Goal: Information Seeking & Learning: Stay updated

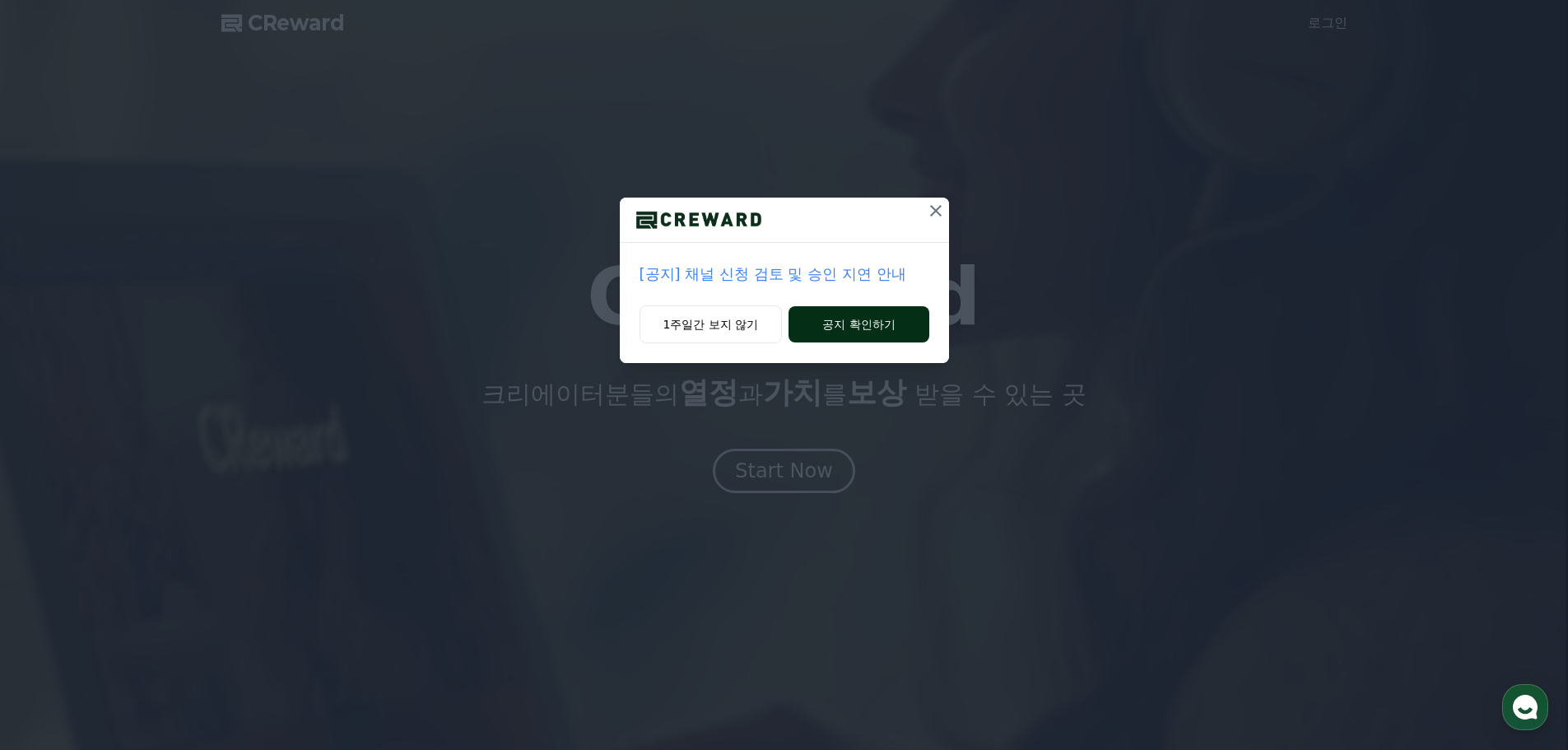
click at [850, 327] on button "공지 확인하기" at bounding box center [858, 324] width 140 height 36
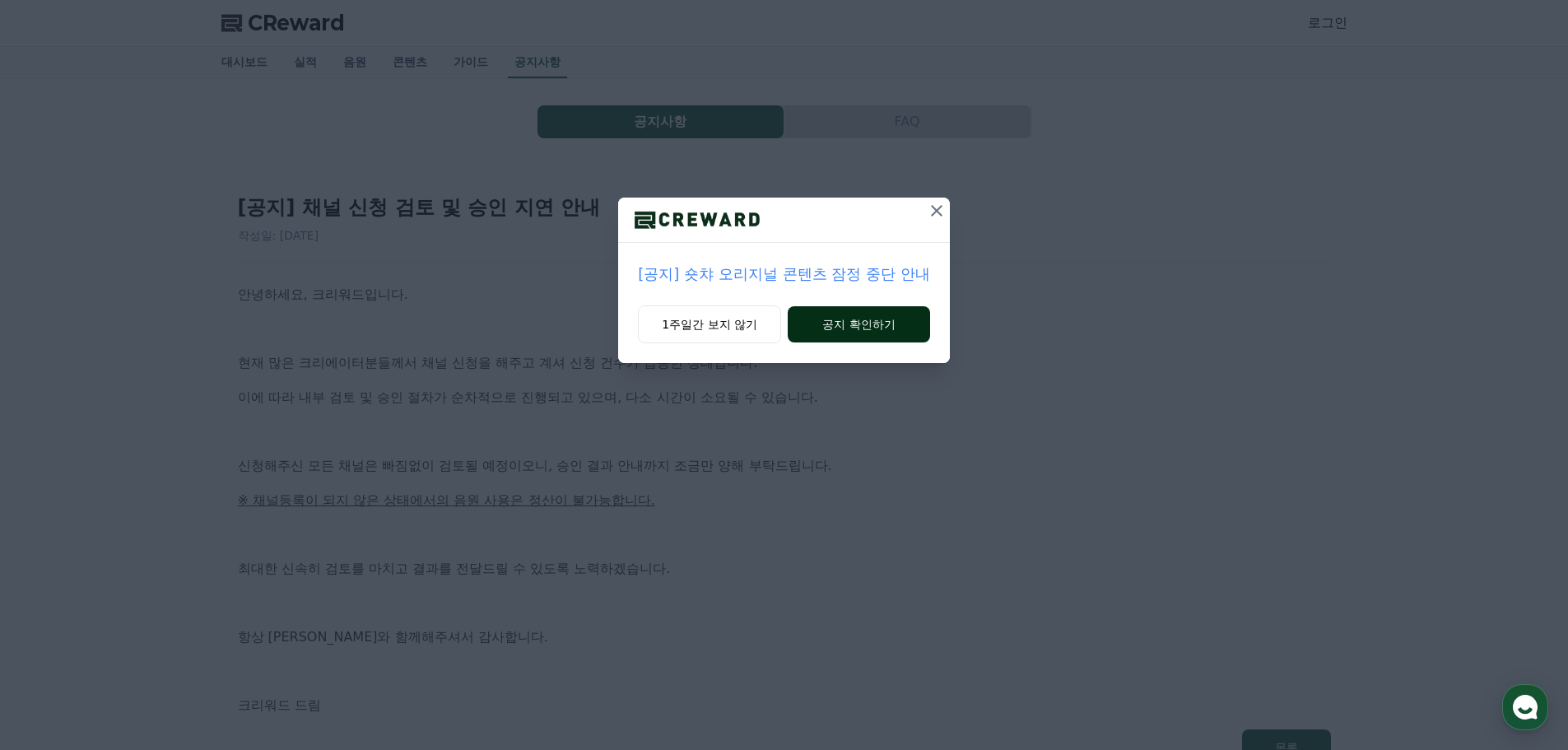
click at [845, 322] on button "공지 확인하기" at bounding box center [859, 324] width 143 height 36
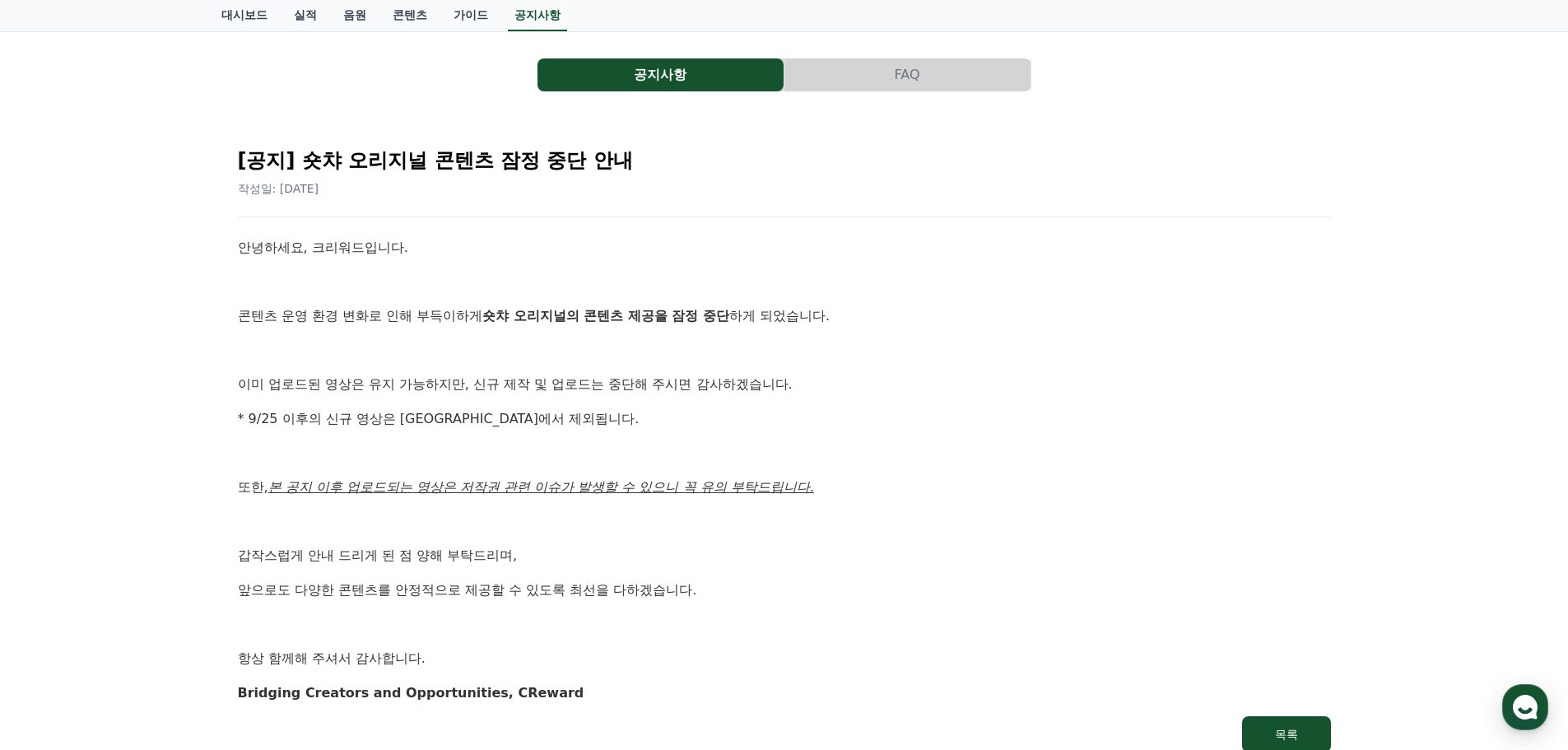
scroll to position [37, 0]
